Goal: Transaction & Acquisition: Purchase product/service

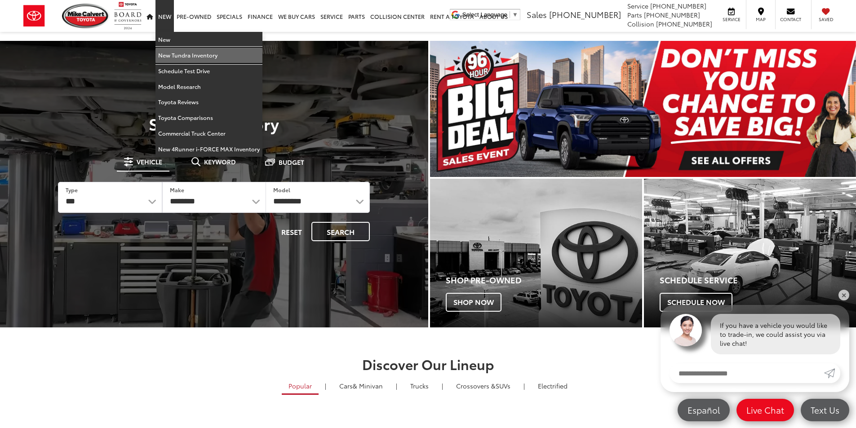
click at [167, 56] on link "New Tundra Inventory" at bounding box center [208, 56] width 107 height 16
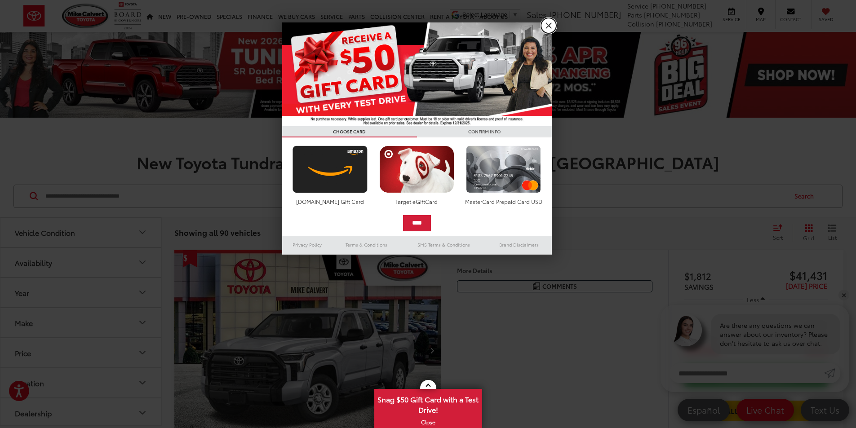
click at [553, 26] on link "X" at bounding box center [548, 25] width 15 height 15
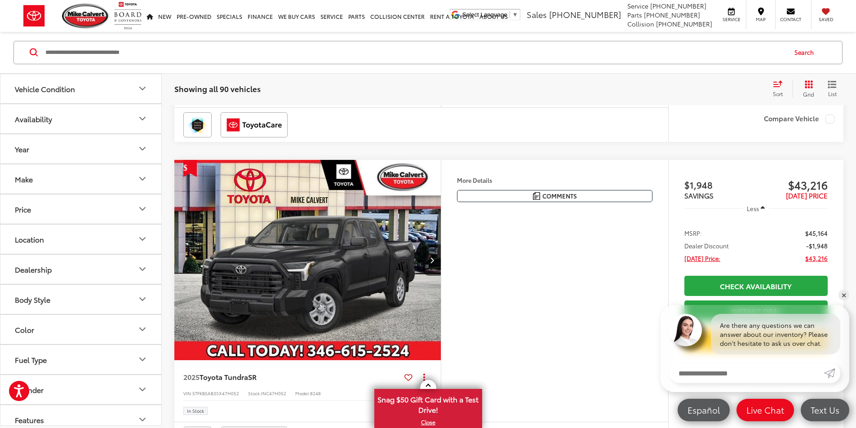
scroll to position [449, 0]
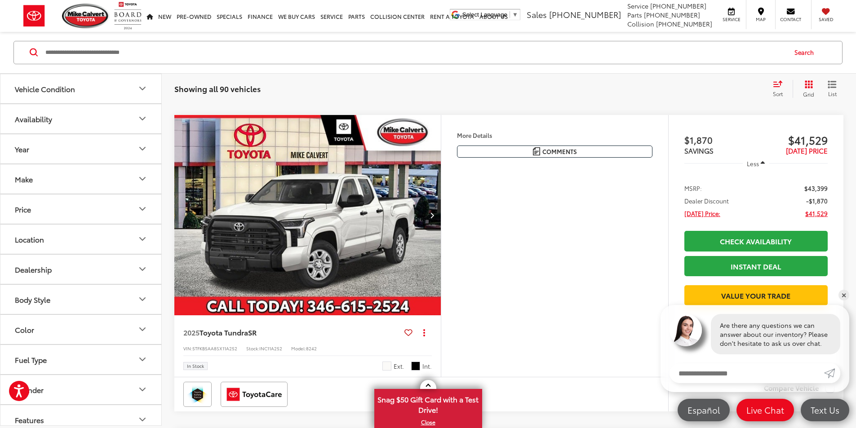
click at [778, 89] on div "Sort" at bounding box center [780, 89] width 24 height 18
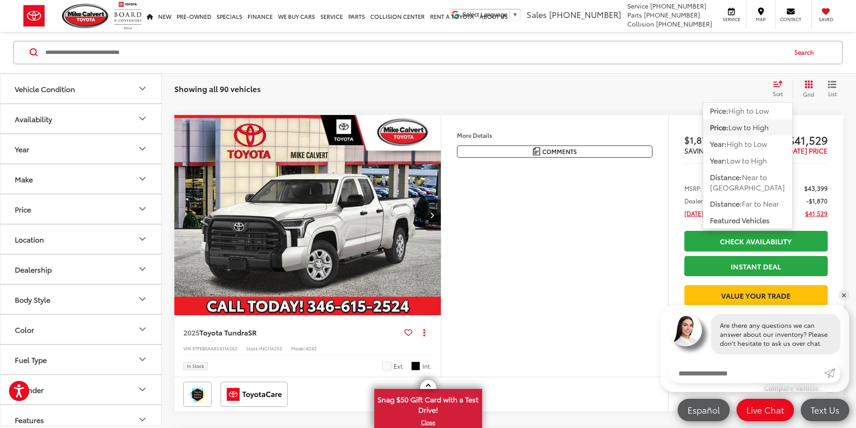
click at [744, 131] on span "Low to High" at bounding box center [748, 127] width 40 height 10
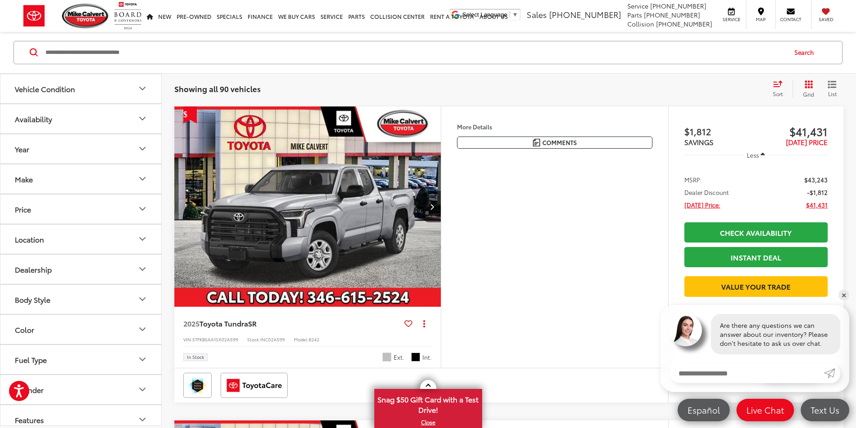
scroll to position [189, 0]
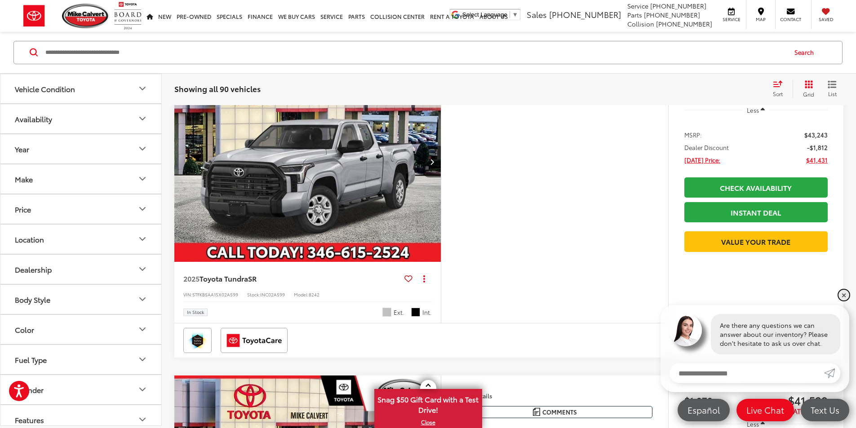
click at [847, 295] on link "✕" at bounding box center [844, 295] width 11 height 11
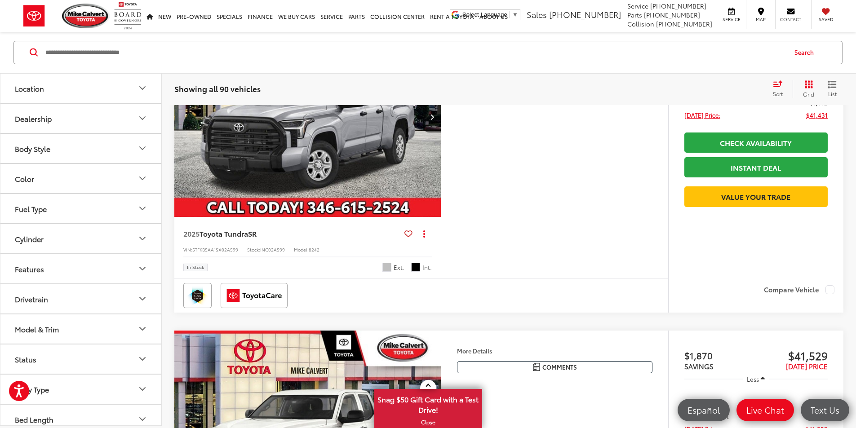
scroll to position [160, 0]
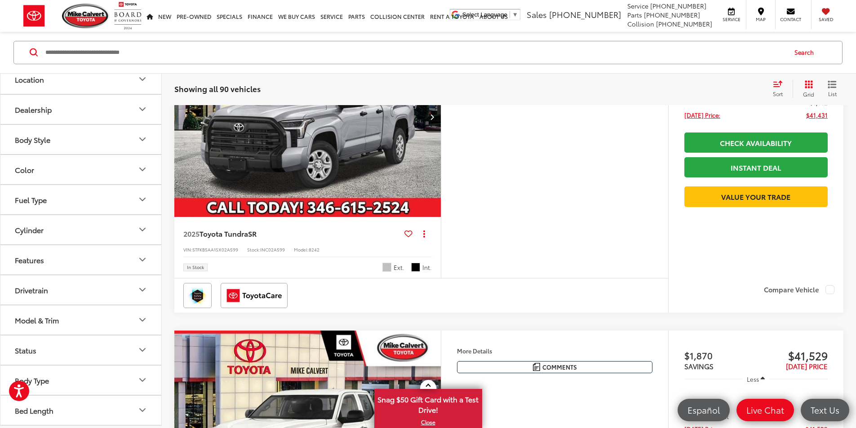
click at [76, 286] on button "Drivetrain" at bounding box center [81, 289] width 162 height 29
click at [18, 324] on label "4WD (7)" at bounding box center [30, 326] width 38 height 15
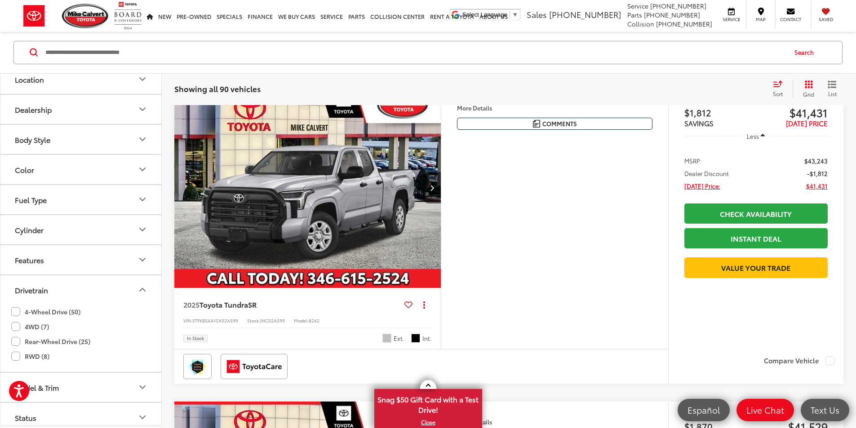
scroll to position [144, 0]
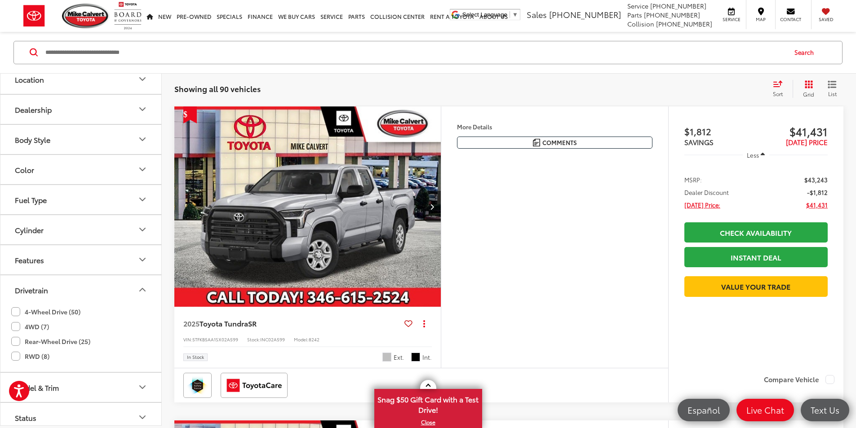
click at [19, 309] on label "4-Wheel Drive (50)" at bounding box center [45, 312] width 69 height 15
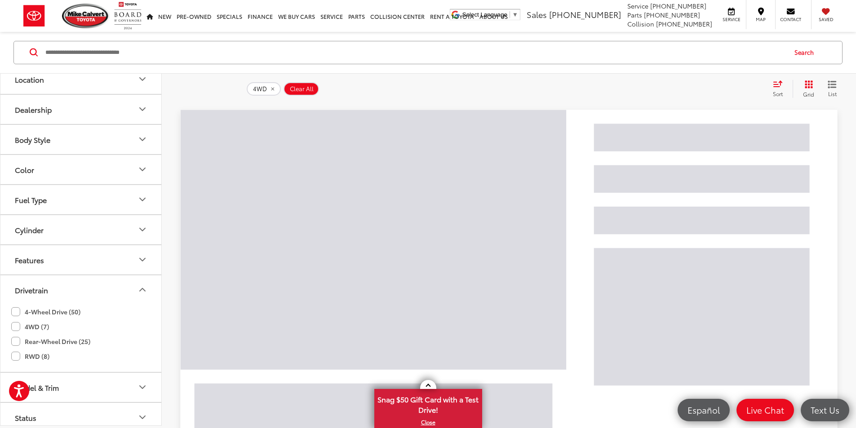
scroll to position [0, 0]
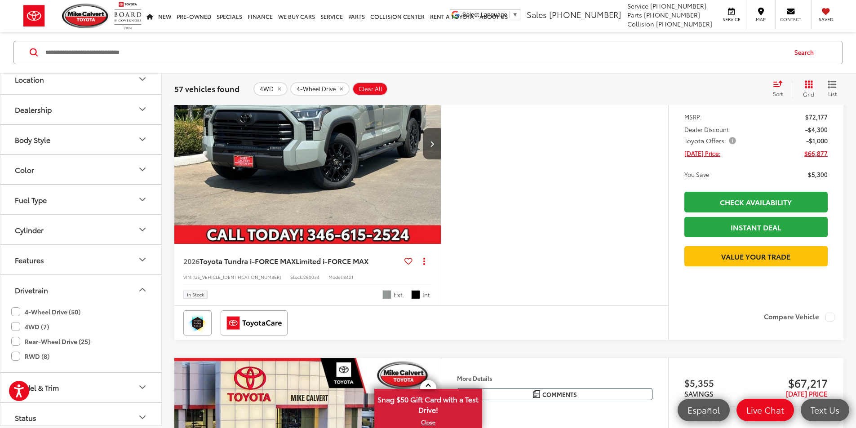
scroll to position [3065, 0]
